Goal: Task Accomplishment & Management: Complete application form

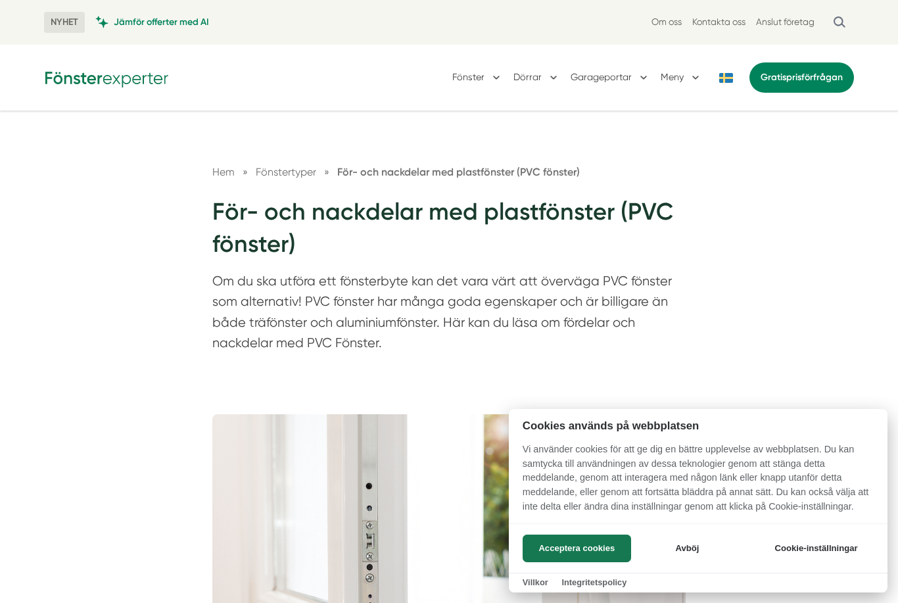
click at [608, 536] on button "Acceptera cookies" at bounding box center [577, 548] width 108 height 28
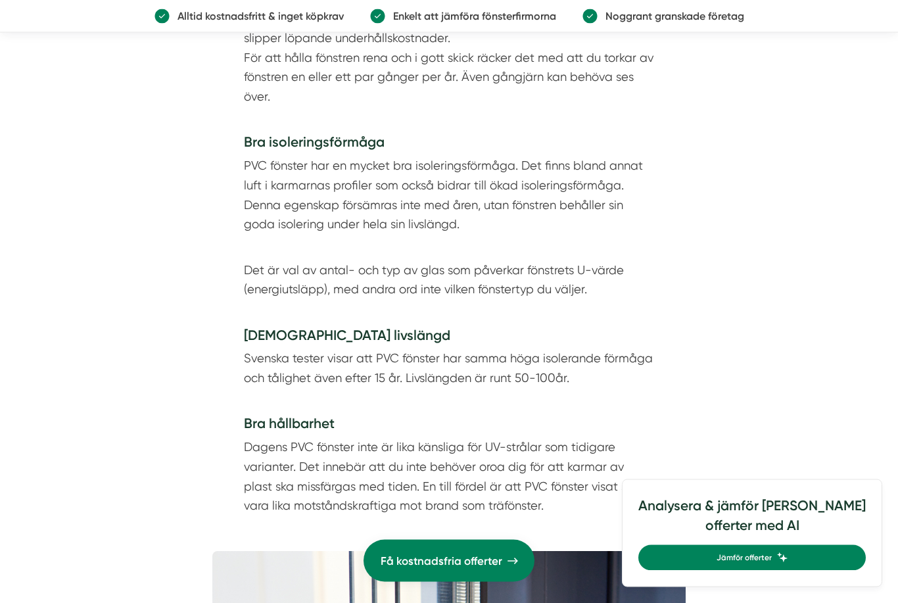
scroll to position [1798, 0]
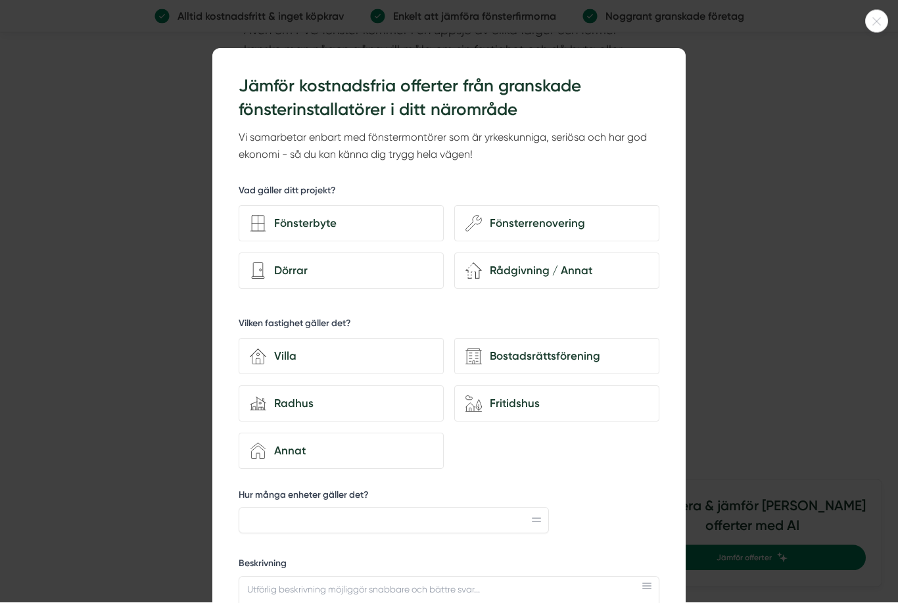
scroll to position [3215, 0]
click at [872, 16] on div at bounding box center [876, 21] width 23 height 23
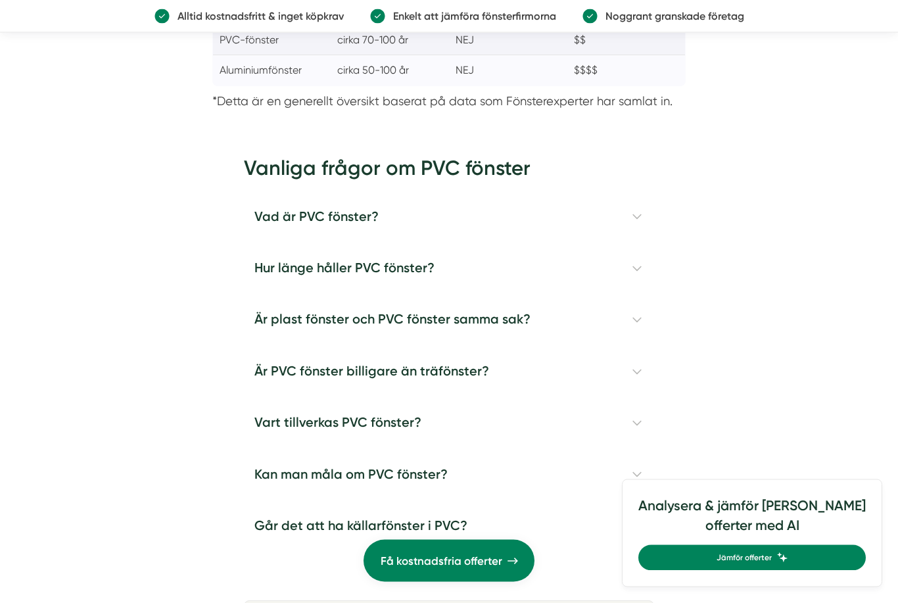
scroll to position [3907, 0]
click at [637, 294] on h4 "Hur länge håller PVC fönster?" at bounding box center [449, 268] width 410 height 51
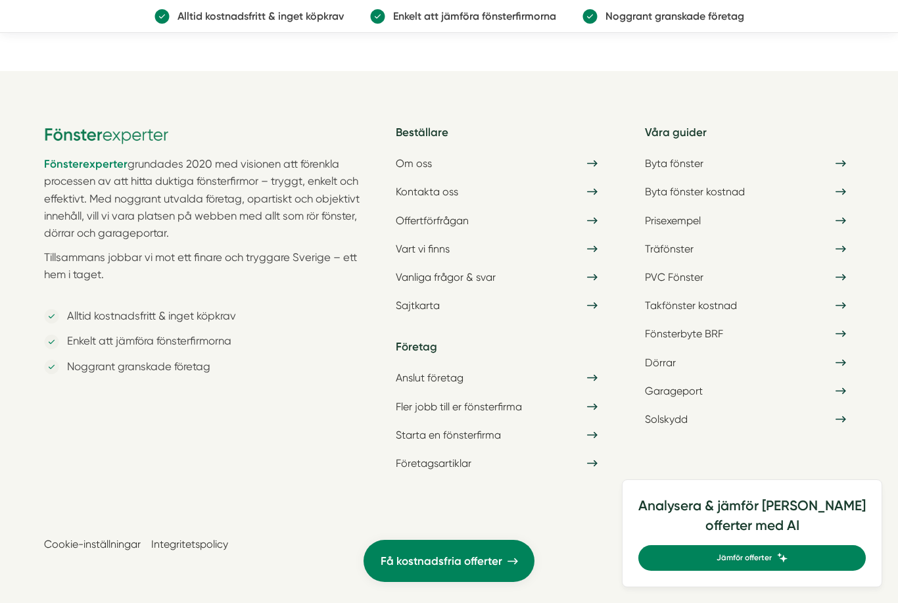
scroll to position [6339, 0]
click at [836, 283] on icon at bounding box center [841, 277] width 11 height 11
click at [452, 232] on link "Offertförfrågan" at bounding box center [496, 220] width 217 height 23
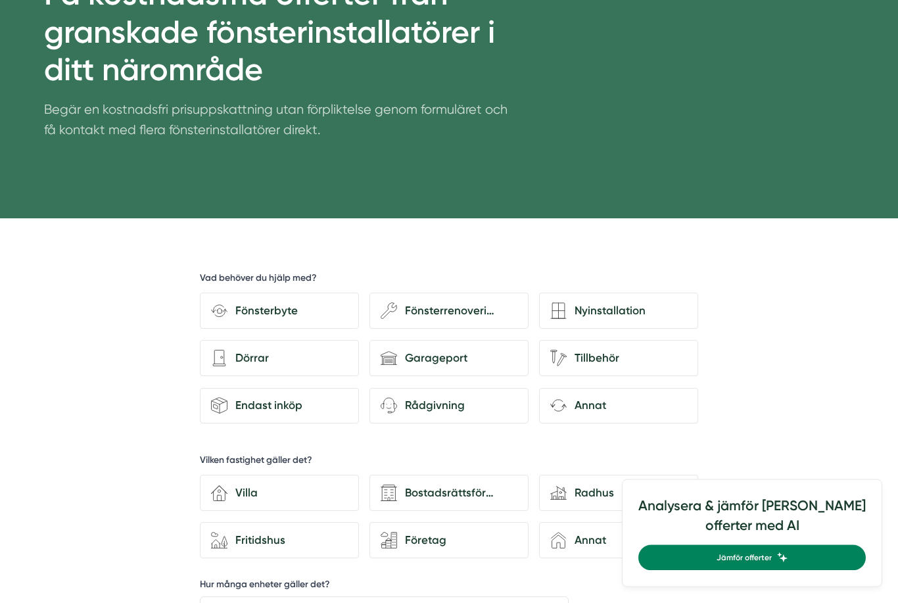
scroll to position [178, 0]
click at [286, 302] on div "Fönsterbyte" at bounding box center [287, 311] width 120 height 18
click at [0, 0] on input "Fönsterbyte" at bounding box center [0, 0] width 0 height 0
click at [293, 403] on div "Endast inköp" at bounding box center [287, 405] width 120 height 18
click at [0, 0] on input "shipment-package Endast inköp" at bounding box center [0, 0] width 0 height 0
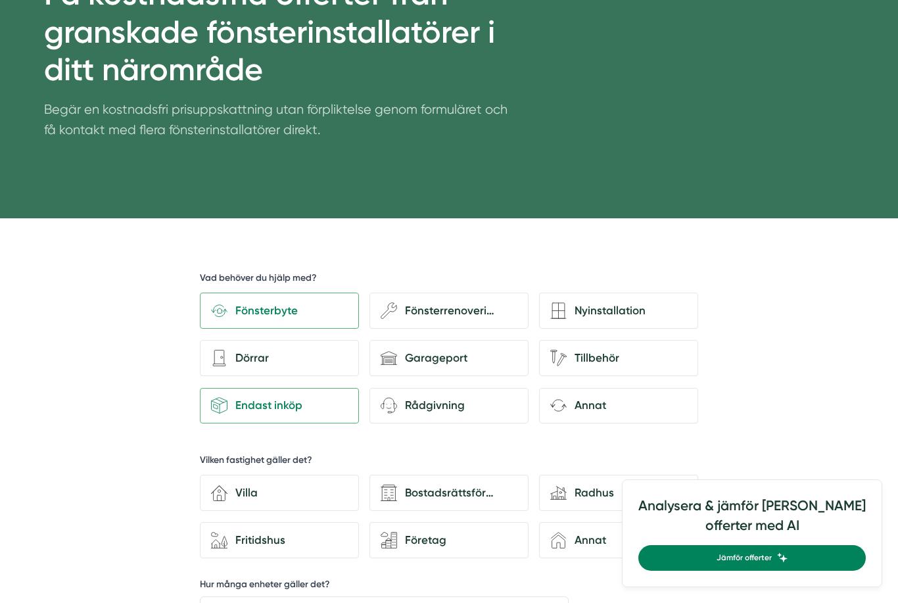
click at [271, 491] on div "Villa" at bounding box center [287, 493] width 120 height 18
click at [0, 0] on input "house-3 Villa" at bounding box center [0, 0] width 0 height 0
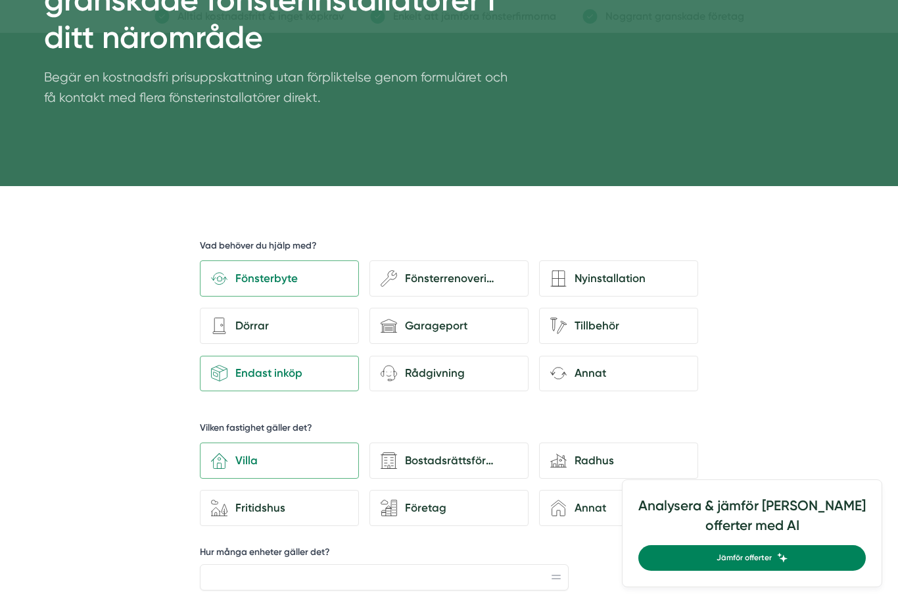
scroll to position [0, 0]
